Goal: Transaction & Acquisition: Subscribe to service/newsletter

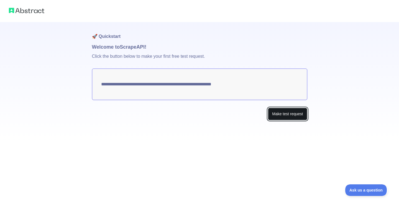
click at [291, 116] on button "Make test request" at bounding box center [287, 114] width 39 height 12
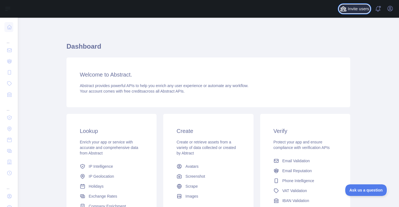
click at [360, 12] on button "Invite users" at bounding box center [354, 8] width 31 height 9
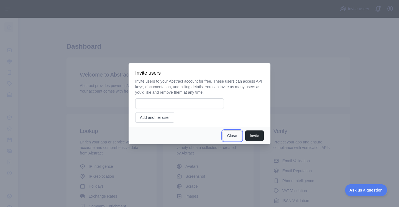
click at [235, 137] on button "Close" at bounding box center [231, 136] width 19 height 11
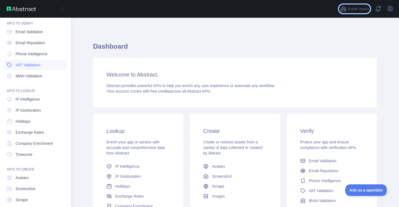
scroll to position [36, 0]
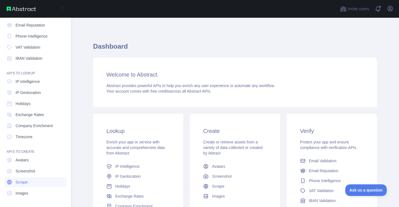
click at [24, 184] on span "Scrape" at bounding box center [22, 183] width 12 height 6
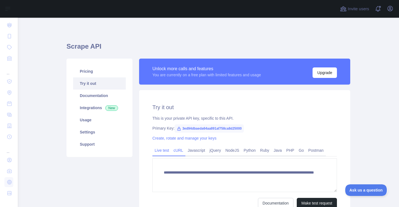
click at [174, 155] on link "cURL" at bounding box center [178, 150] width 14 height 9
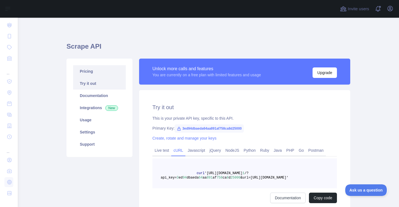
click at [88, 68] on link "Pricing" at bounding box center [99, 71] width 53 height 12
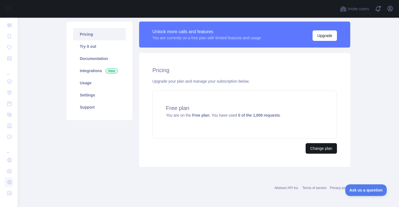
scroll to position [38, 0]
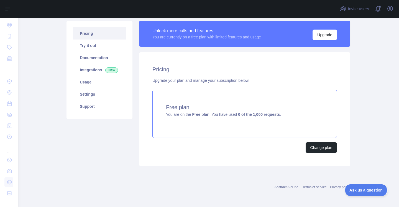
click at [272, 128] on div "Free plan You are on the Free plan . You have used 0 of the 1,000 requests ." at bounding box center [244, 114] width 184 height 48
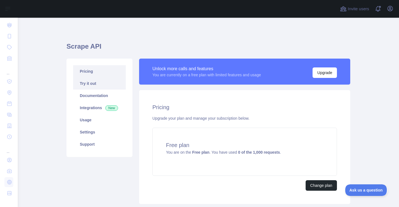
click at [98, 83] on link "Try it out" at bounding box center [99, 84] width 53 height 12
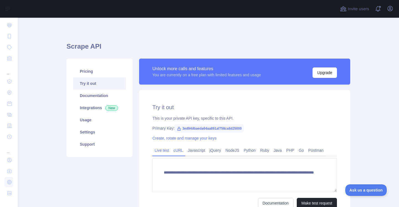
click at [178, 152] on link "cURL" at bounding box center [178, 150] width 14 height 9
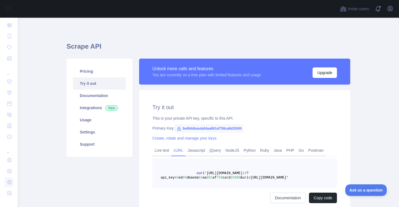
scroll to position [51, 0]
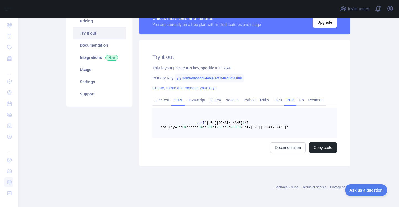
click at [285, 101] on link "PHP" at bounding box center [290, 100] width 12 height 9
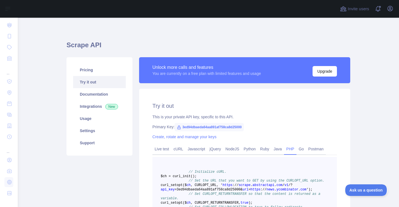
scroll to position [0, 0]
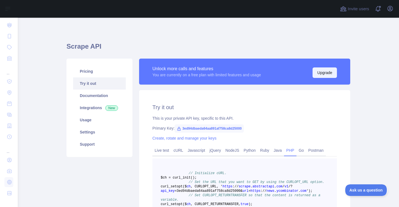
click at [326, 74] on button "Upgrade" at bounding box center [324, 73] width 24 height 11
